Goal: Task Accomplishment & Management: Complete application form

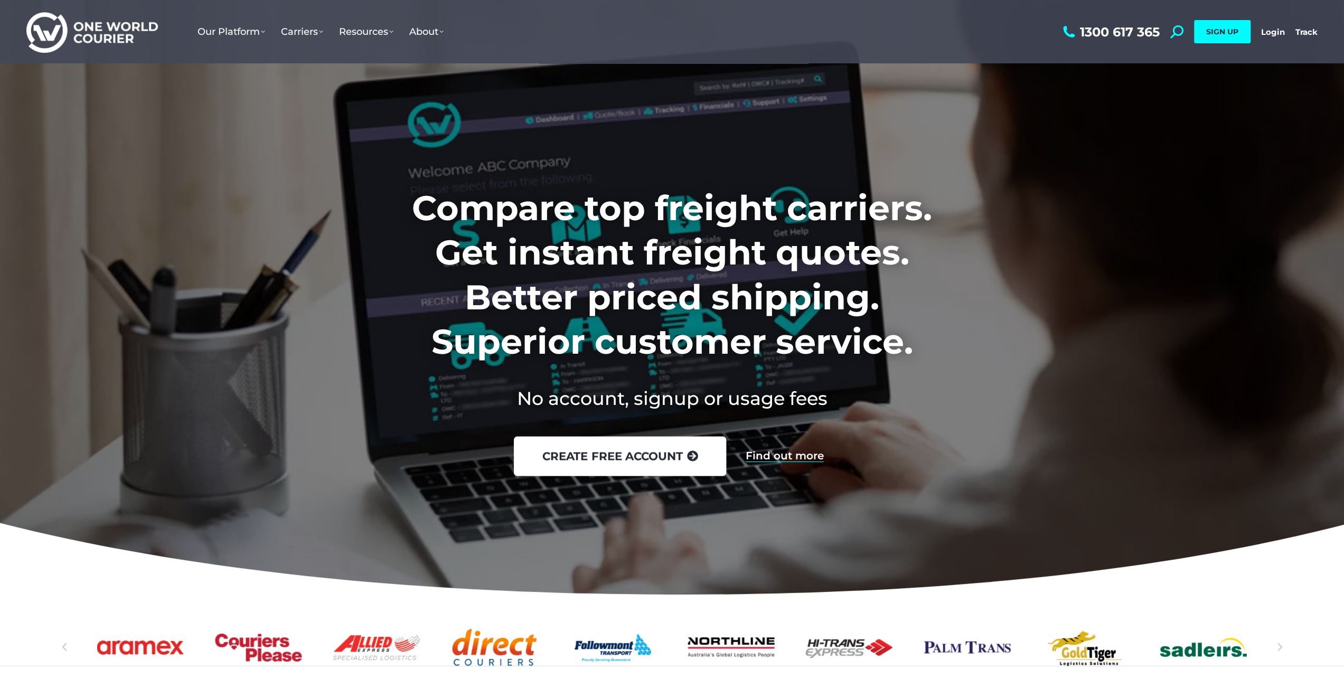
click at [590, 456] on link "create free account" at bounding box center [619, 456] width 212 height 40
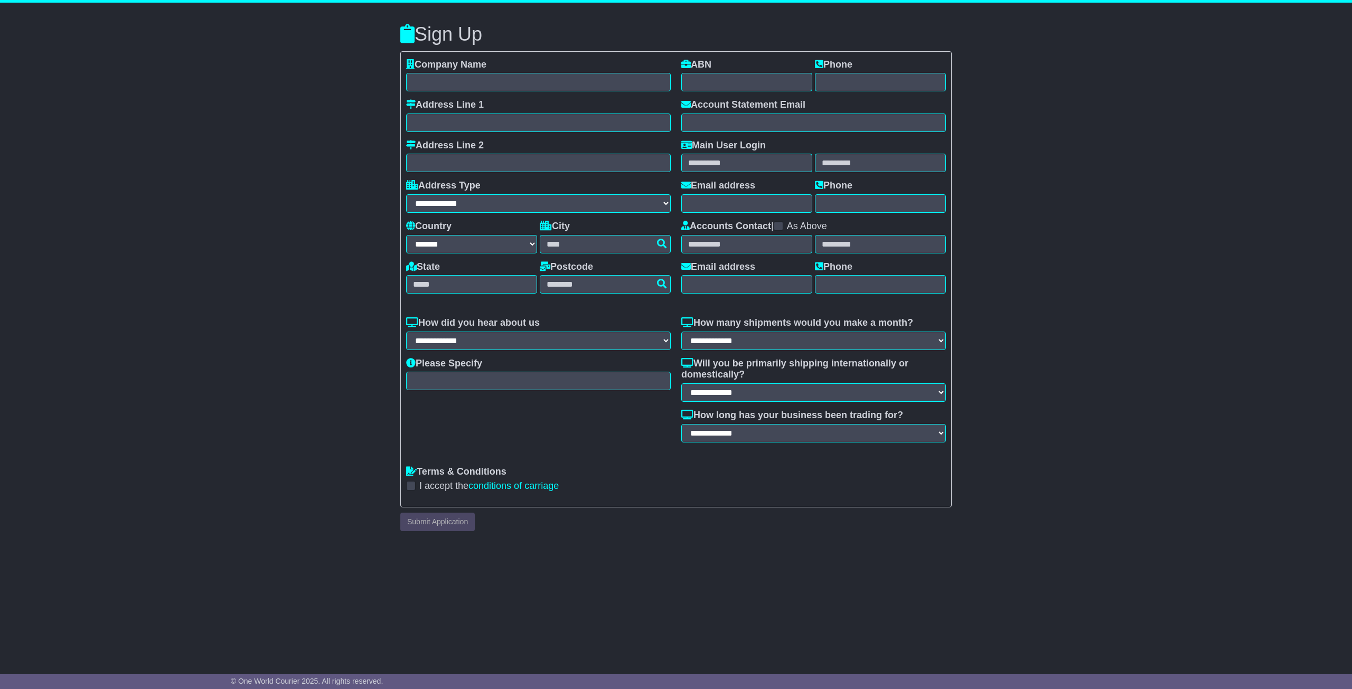
select select "**"
